Goal: Obtain resource: Download file/media

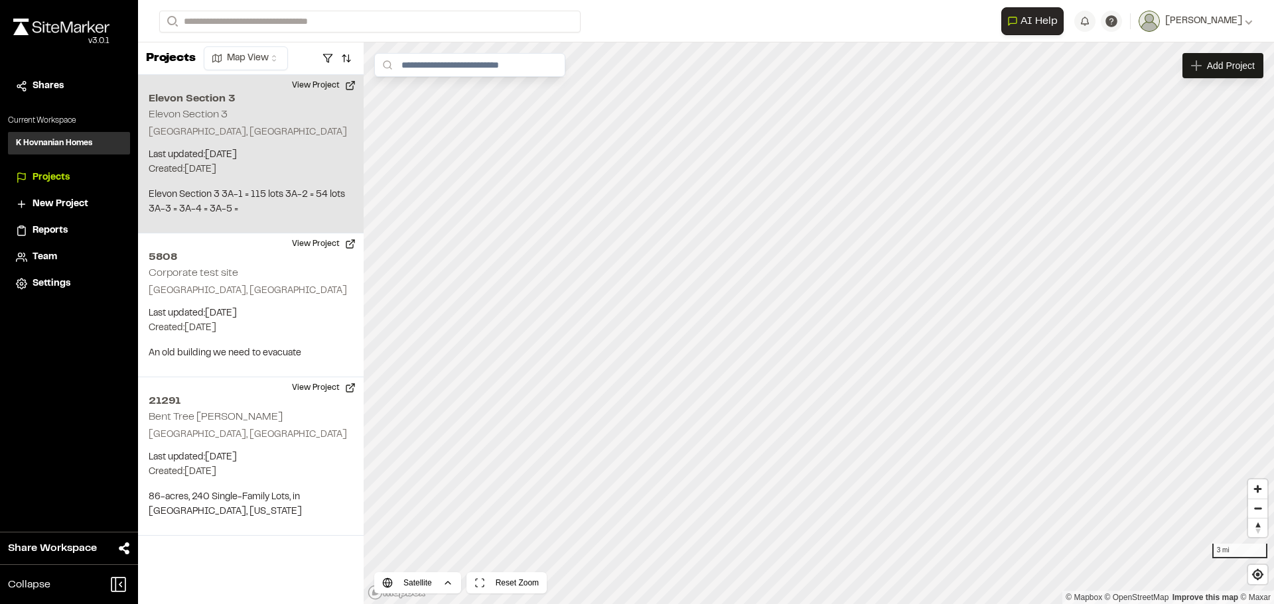
click at [186, 100] on h2 "Elevon Section 3" at bounding box center [251, 99] width 204 height 16
click at [310, 81] on button "View Project" at bounding box center [324, 85] width 80 height 21
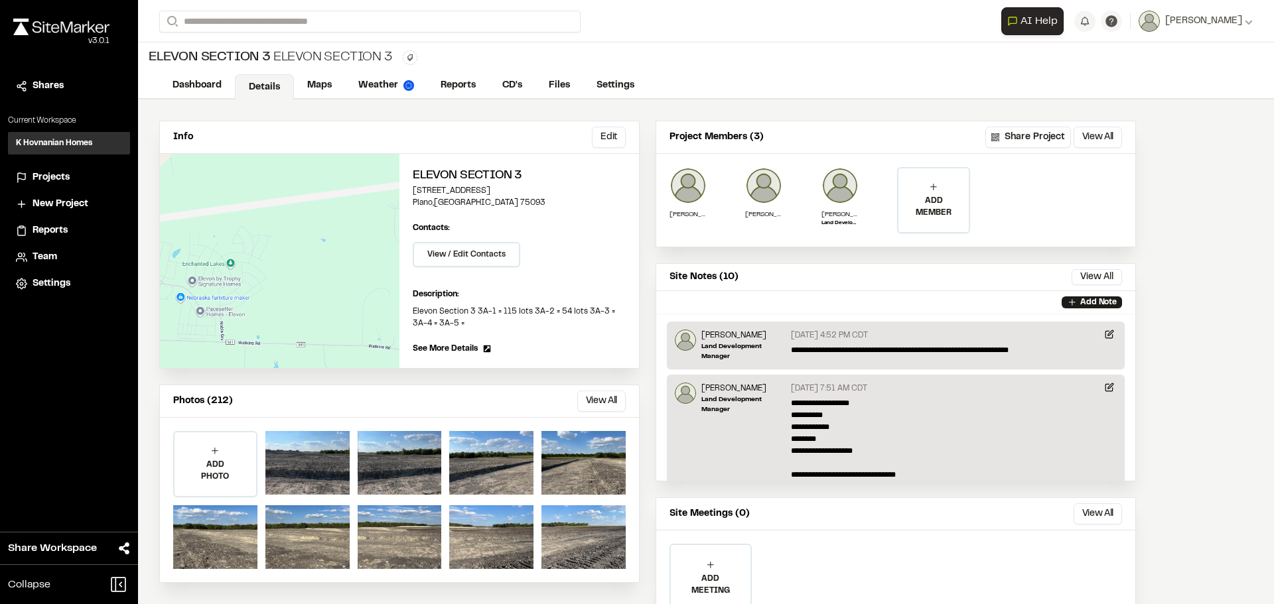
scroll to position [60, 0]
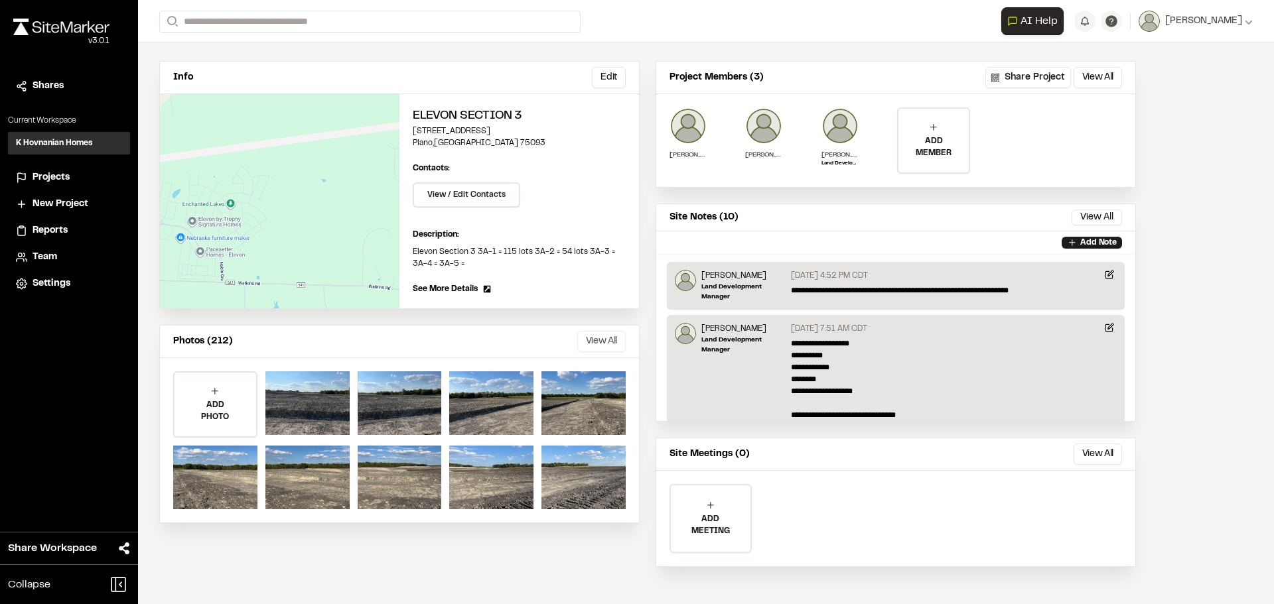
click at [596, 334] on button "View All" at bounding box center [601, 341] width 48 height 21
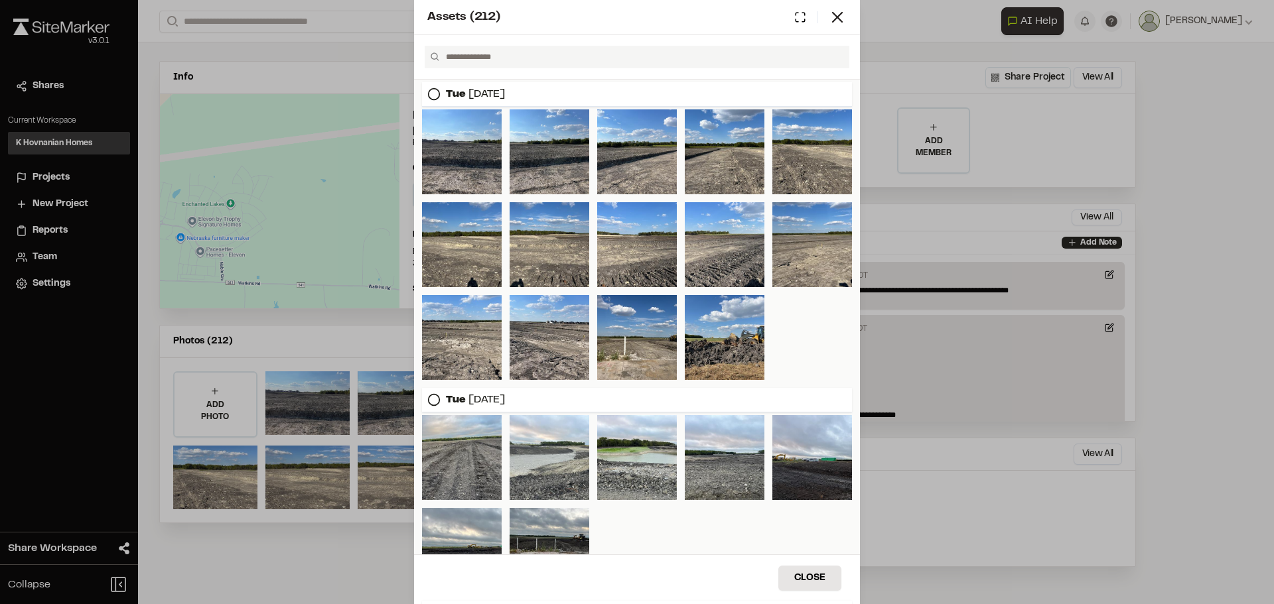
click at [434, 92] on icon at bounding box center [433, 94] width 13 height 13
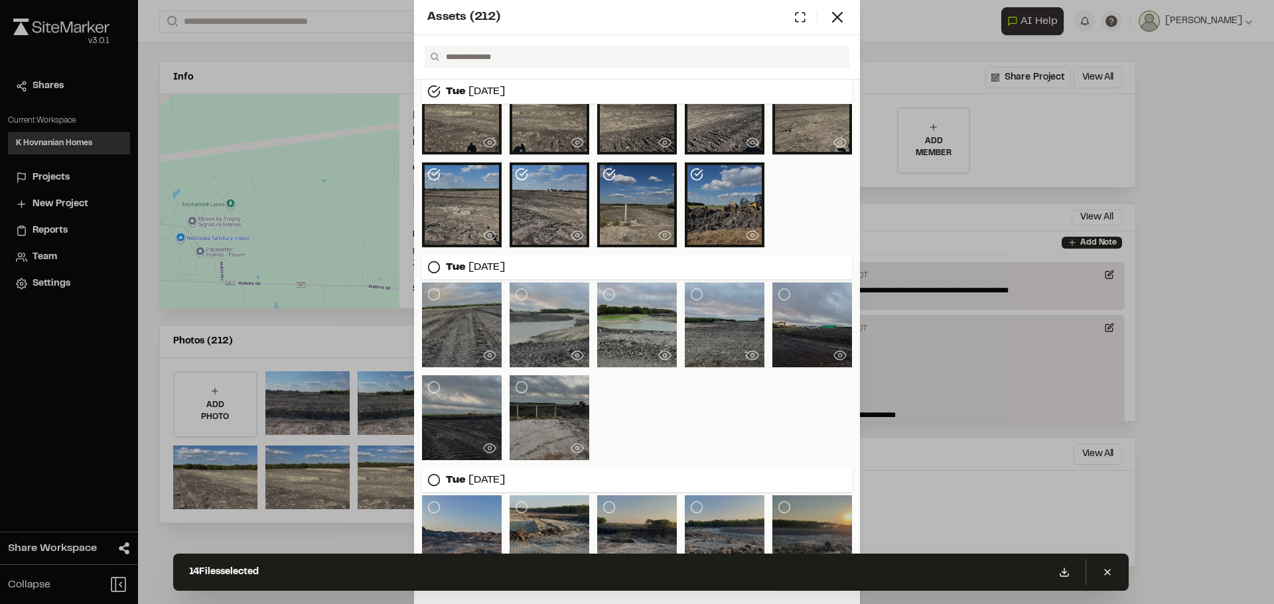
scroll to position [0, 0]
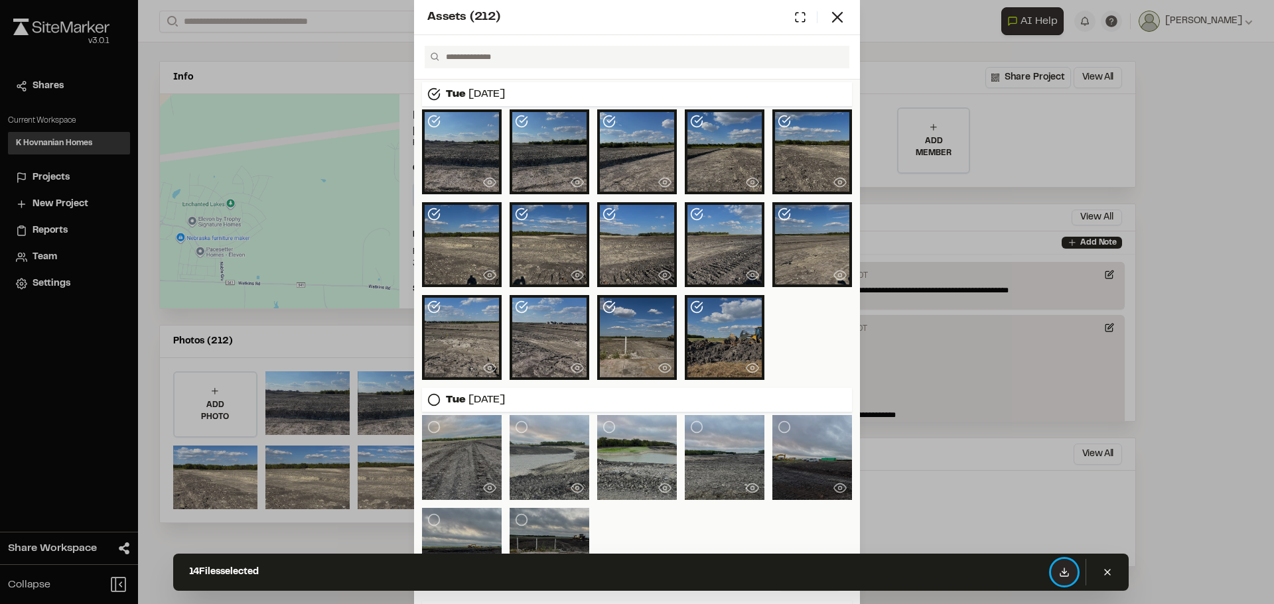
click at [1067, 574] on icon at bounding box center [1064, 572] width 11 height 11
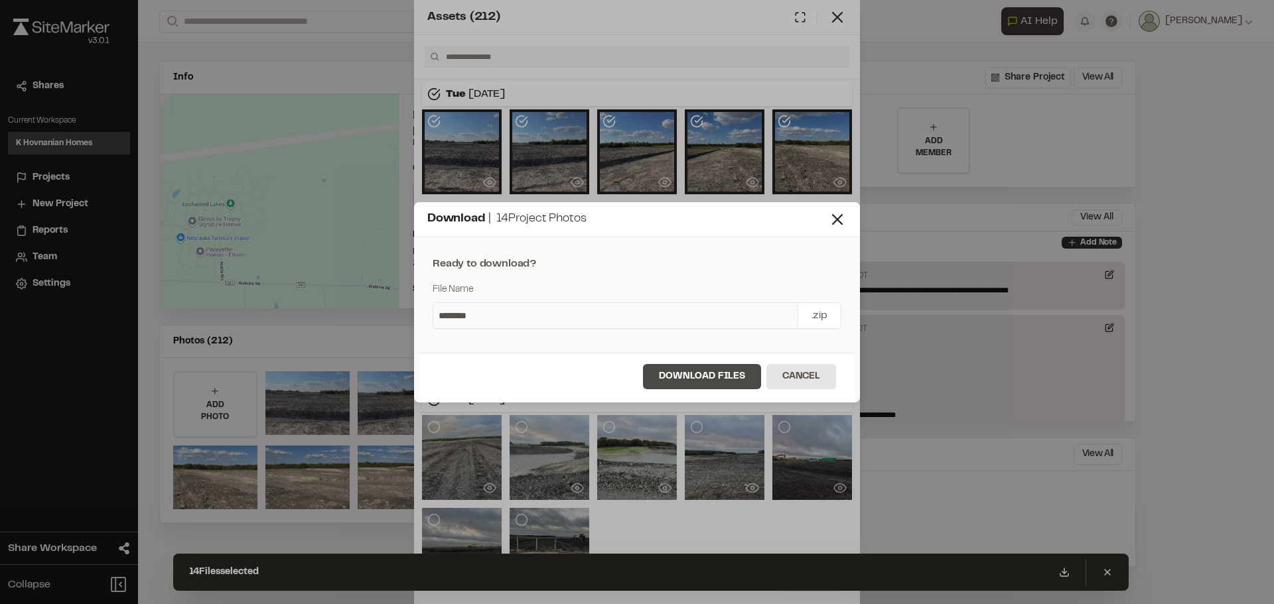
click at [733, 379] on button "Download Files" at bounding box center [702, 376] width 118 height 25
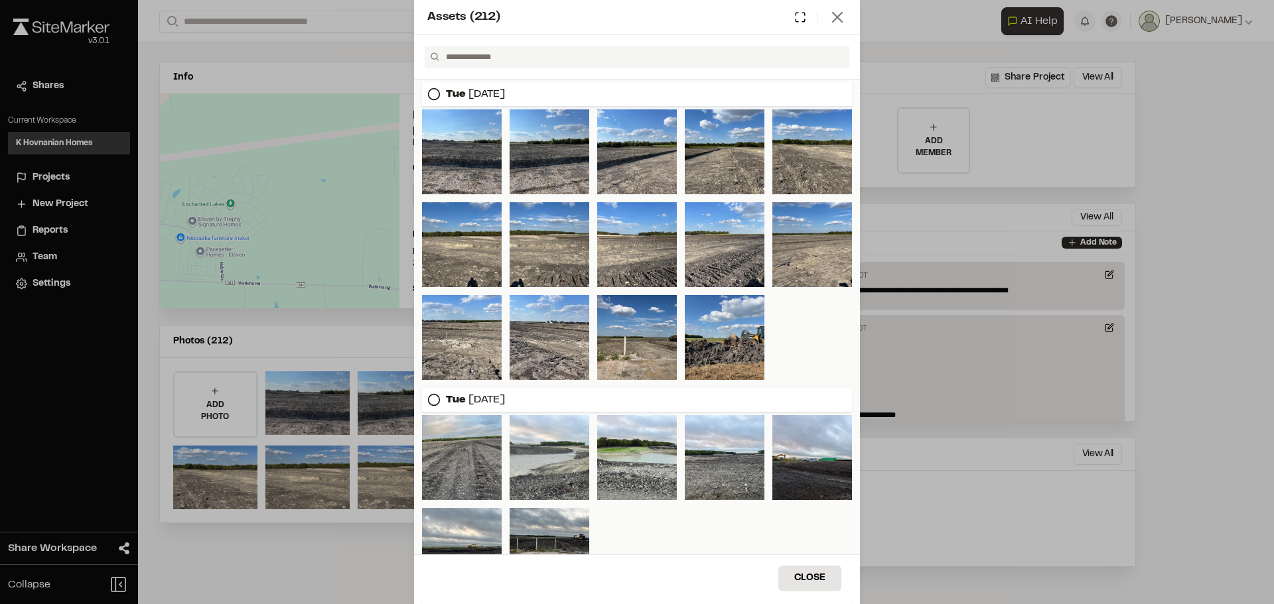
click at [833, 17] on icon at bounding box center [837, 17] width 19 height 19
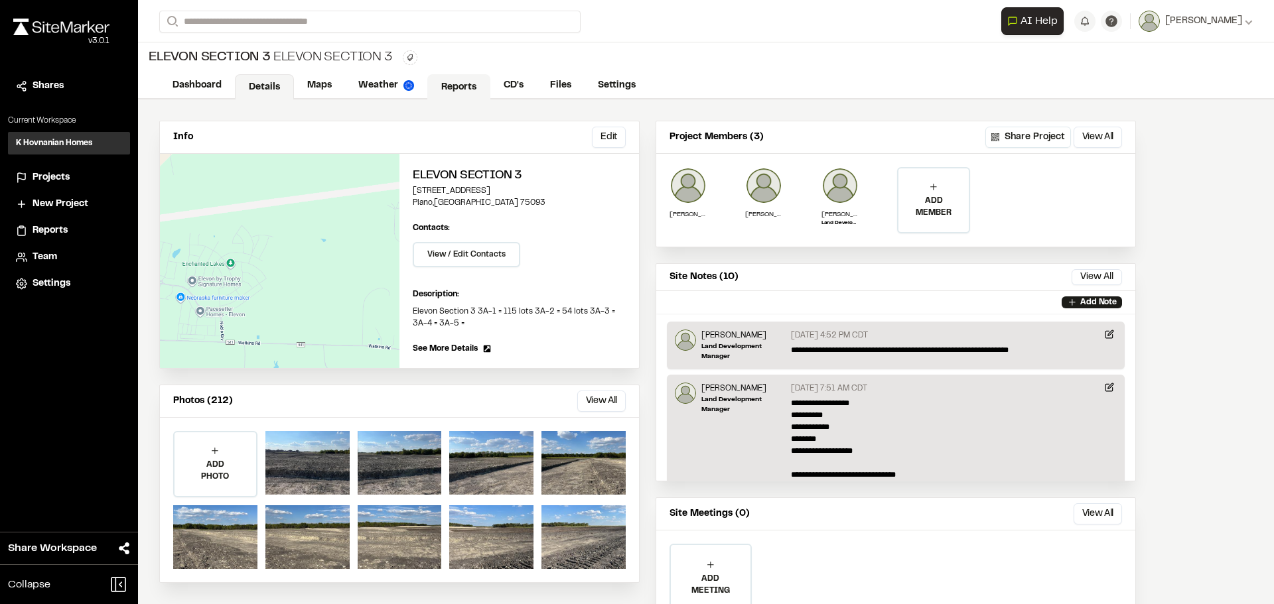
click at [448, 86] on link "Reports" at bounding box center [458, 86] width 63 height 25
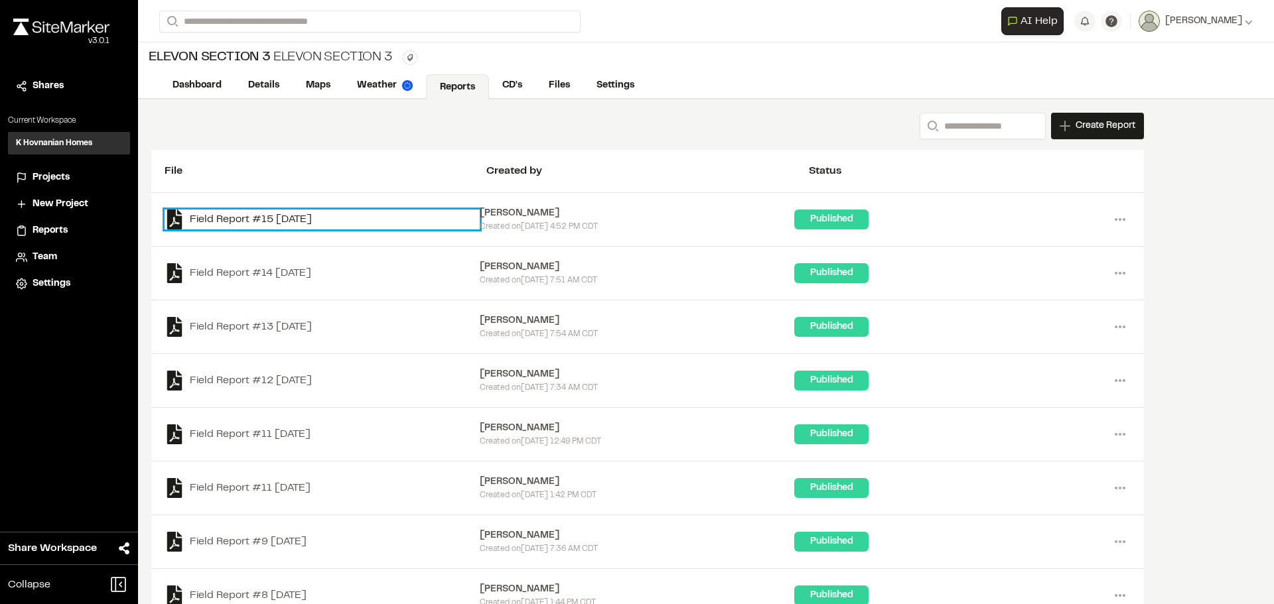
click at [193, 218] on link "Field Report #15 [DATE]" at bounding box center [321, 220] width 315 height 20
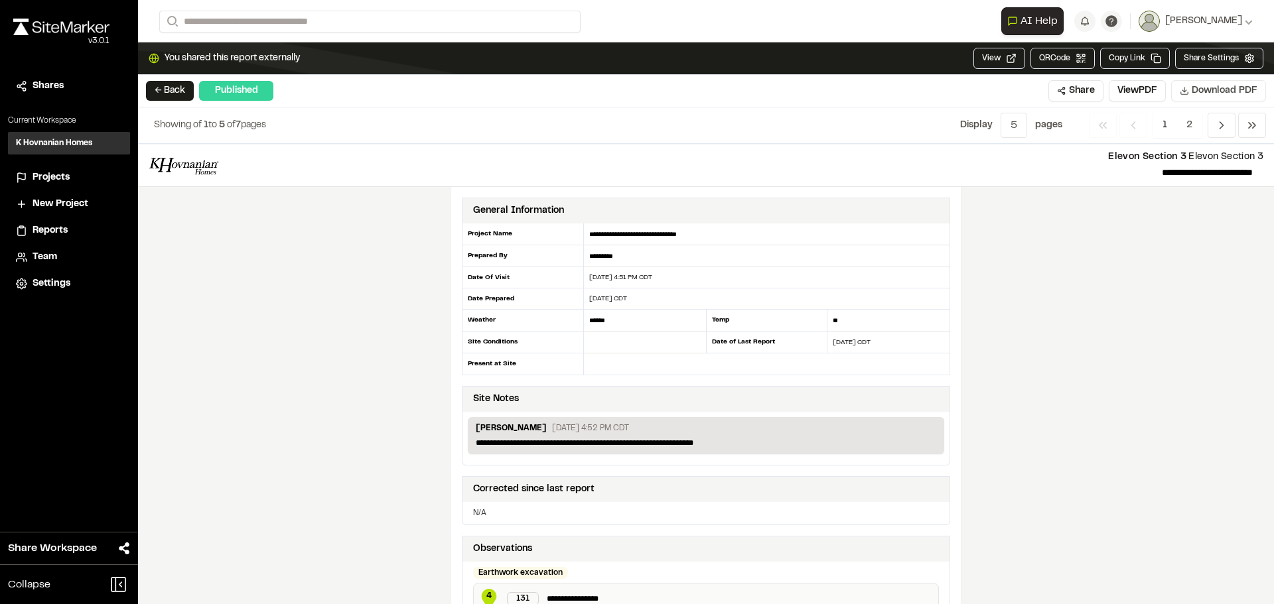
click at [1218, 88] on span "Download PDF" at bounding box center [1224, 91] width 66 height 15
